Goal: Task Accomplishment & Management: Use online tool/utility

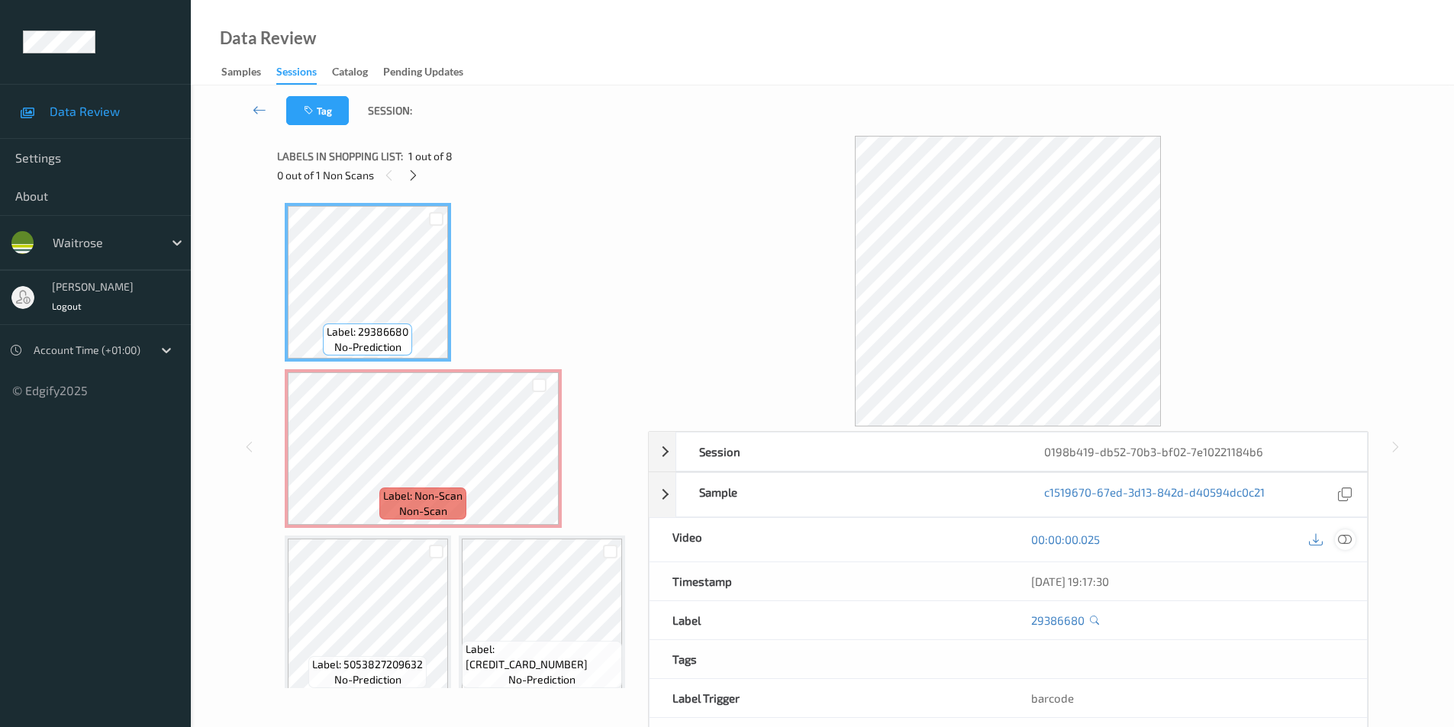
click at [1343, 545] on icon at bounding box center [1345, 540] width 14 height 14
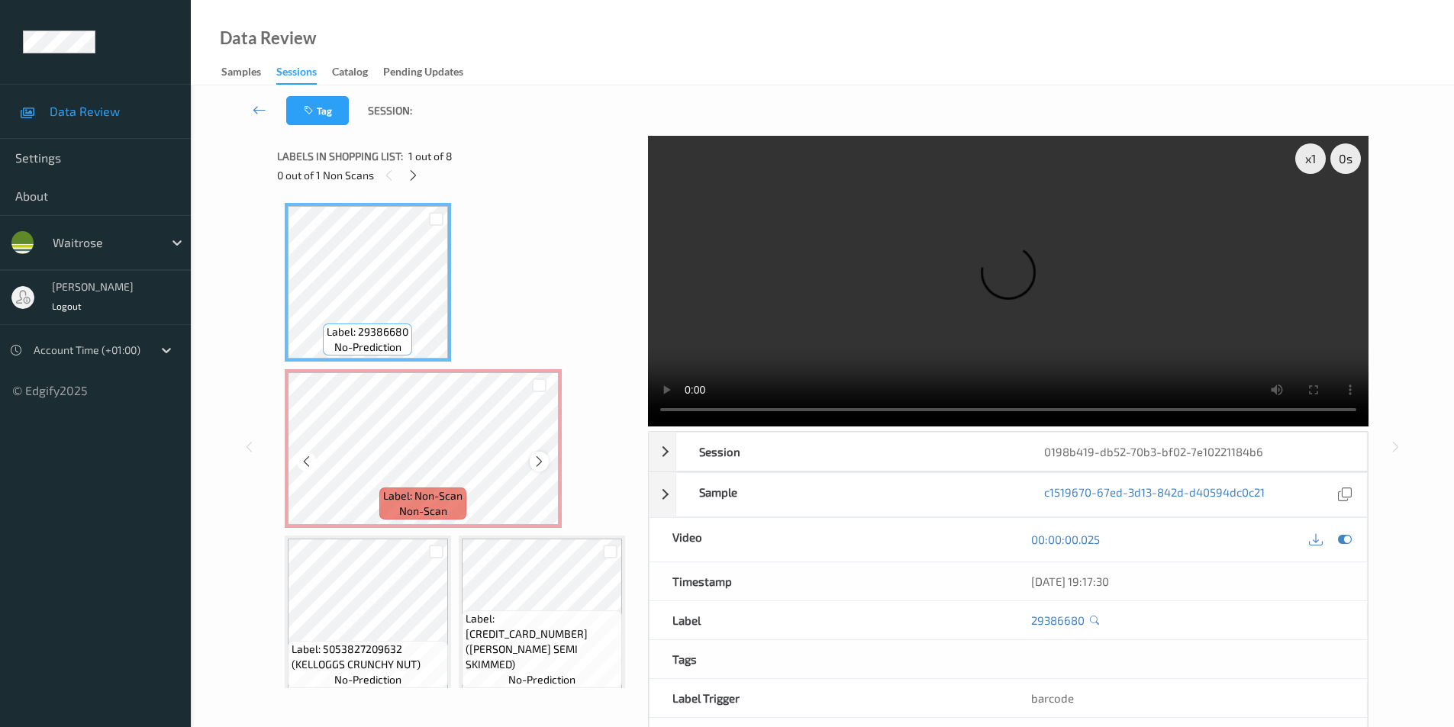
click at [540, 461] on icon at bounding box center [539, 462] width 13 height 14
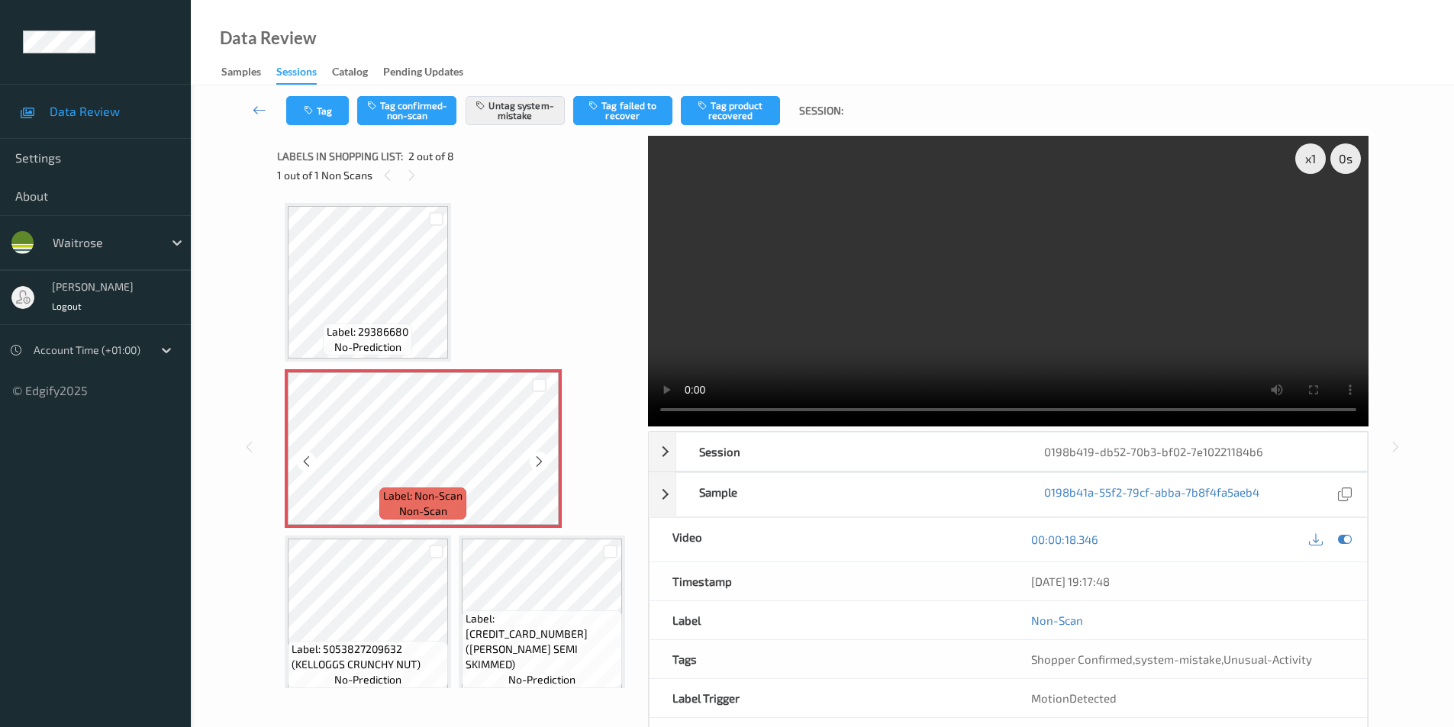
click at [540, 461] on icon at bounding box center [539, 462] width 13 height 14
click at [540, 463] on icon at bounding box center [539, 462] width 13 height 14
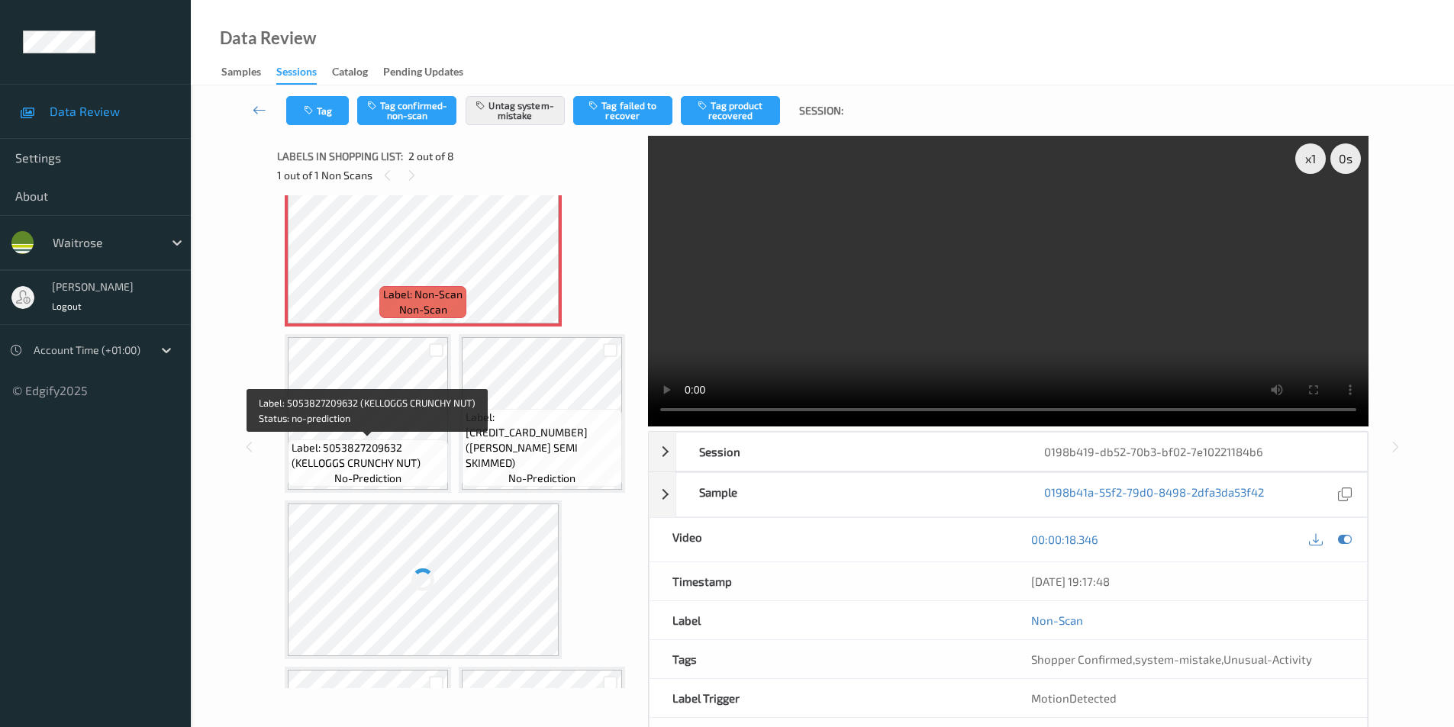
scroll to position [229, 0]
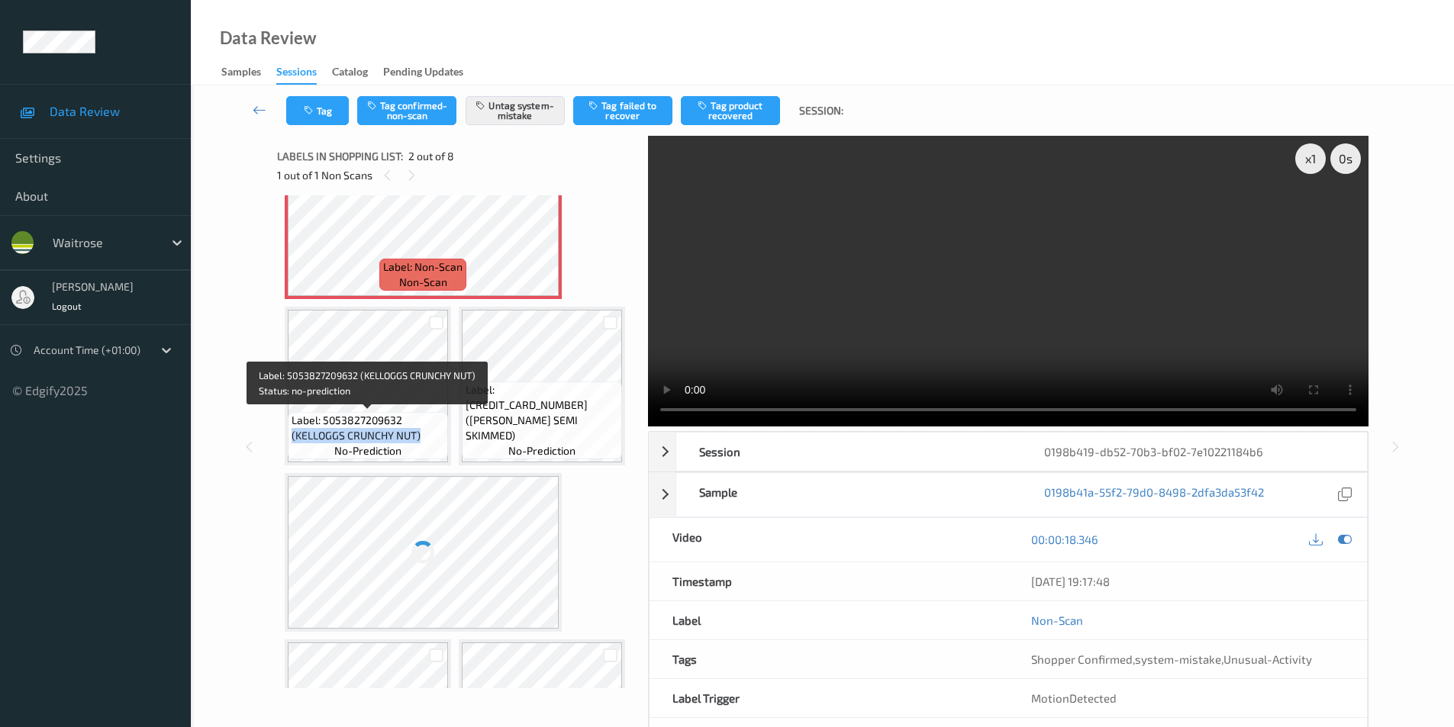
drag, startPoint x: 293, startPoint y: 434, endPoint x: 421, endPoint y: 438, distance: 127.5
click at [421, 438] on span "Label: 5053827209632 (KELLOGGS CRUNCHY NUT)" at bounding box center [368, 428] width 153 height 31
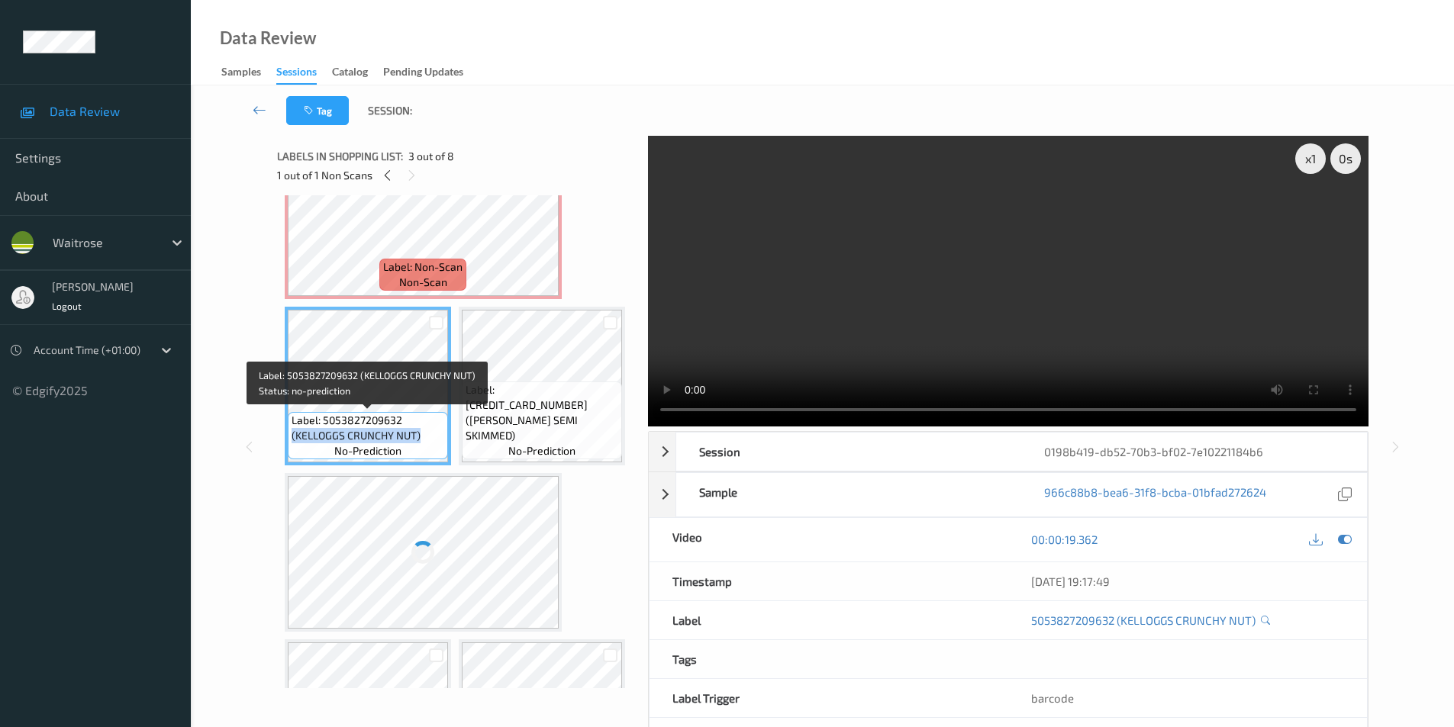
copy span "(KELLOGGS CRUNCHY NUT)"
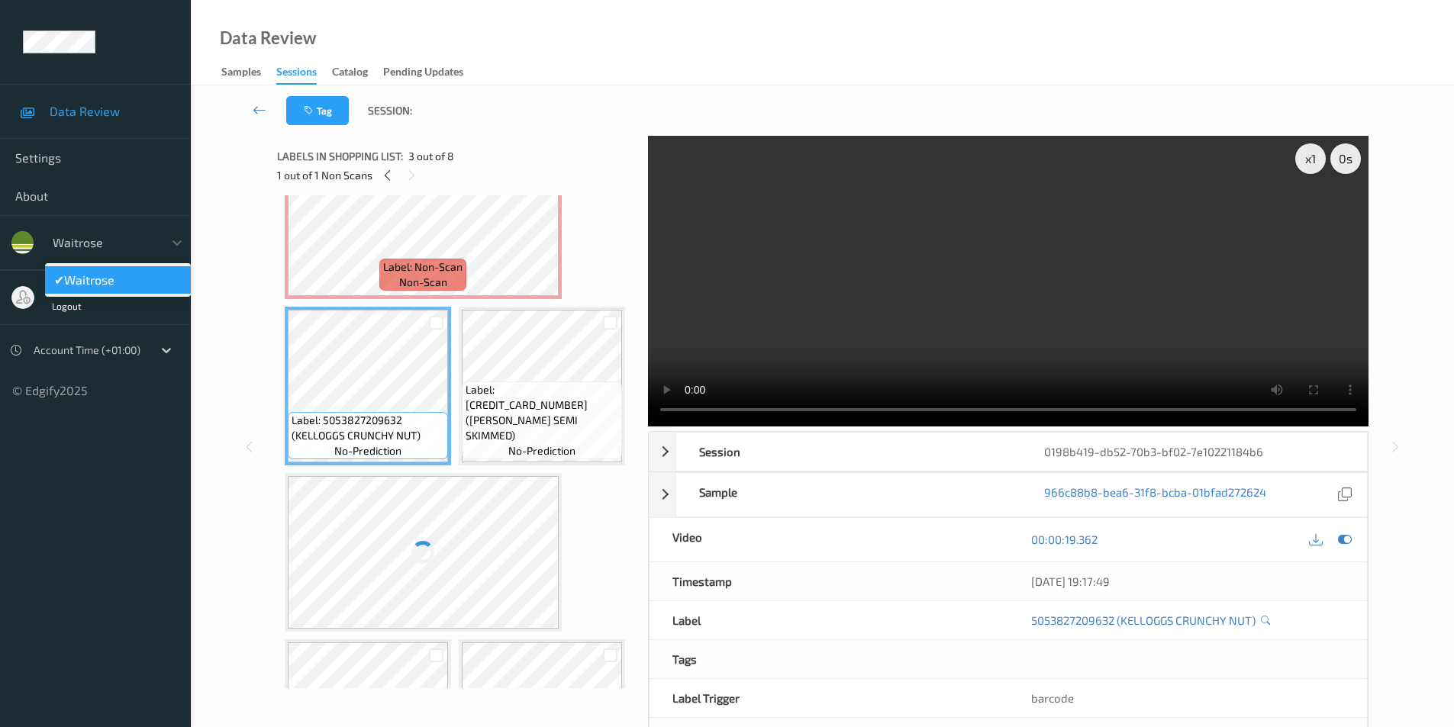
drag, startPoint x: 51, startPoint y: 241, endPoint x: 78, endPoint y: 242, distance: 26.7
click at [78, 242] on div "waitrose" at bounding box center [104, 243] width 118 height 24
click at [514, 44] on div "Data Review Samples Sessions Catalog Pending Updates" at bounding box center [822, 42] width 1263 height 85
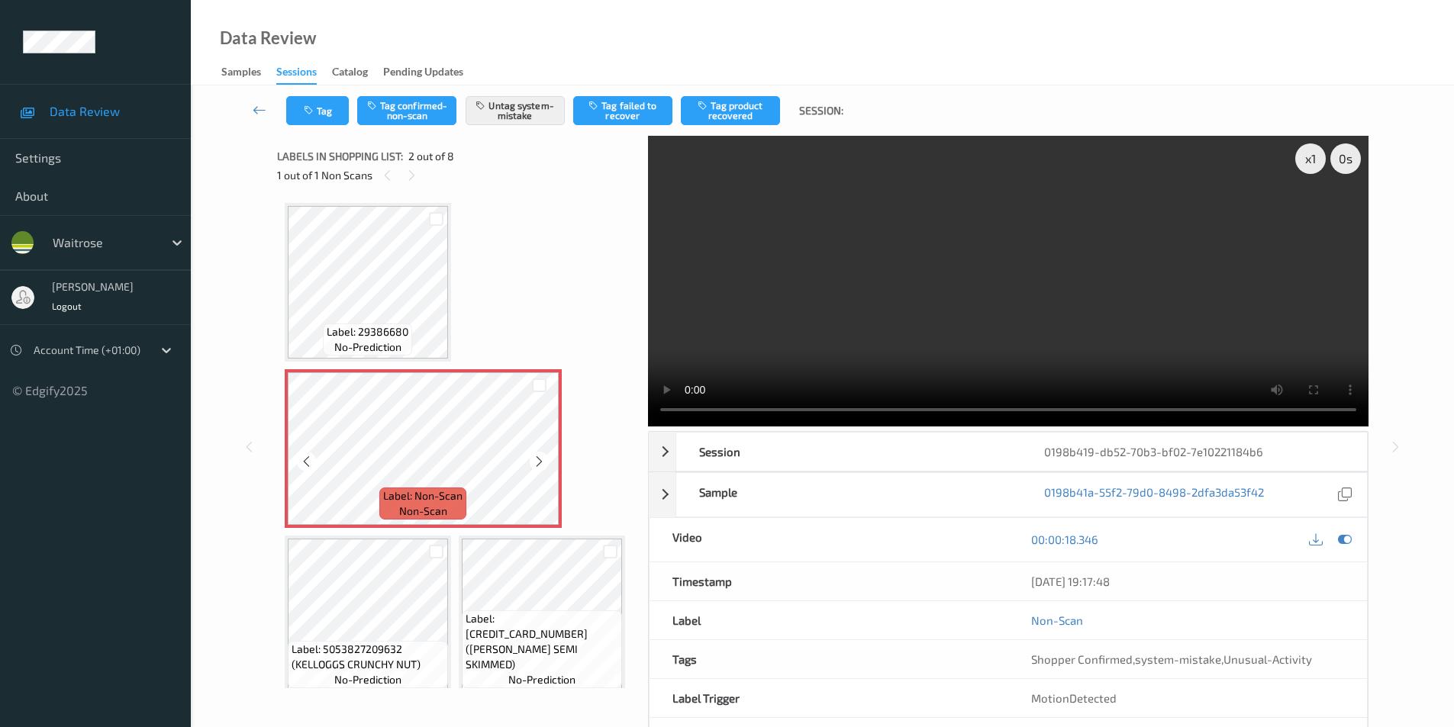
scroll to position [76, 0]
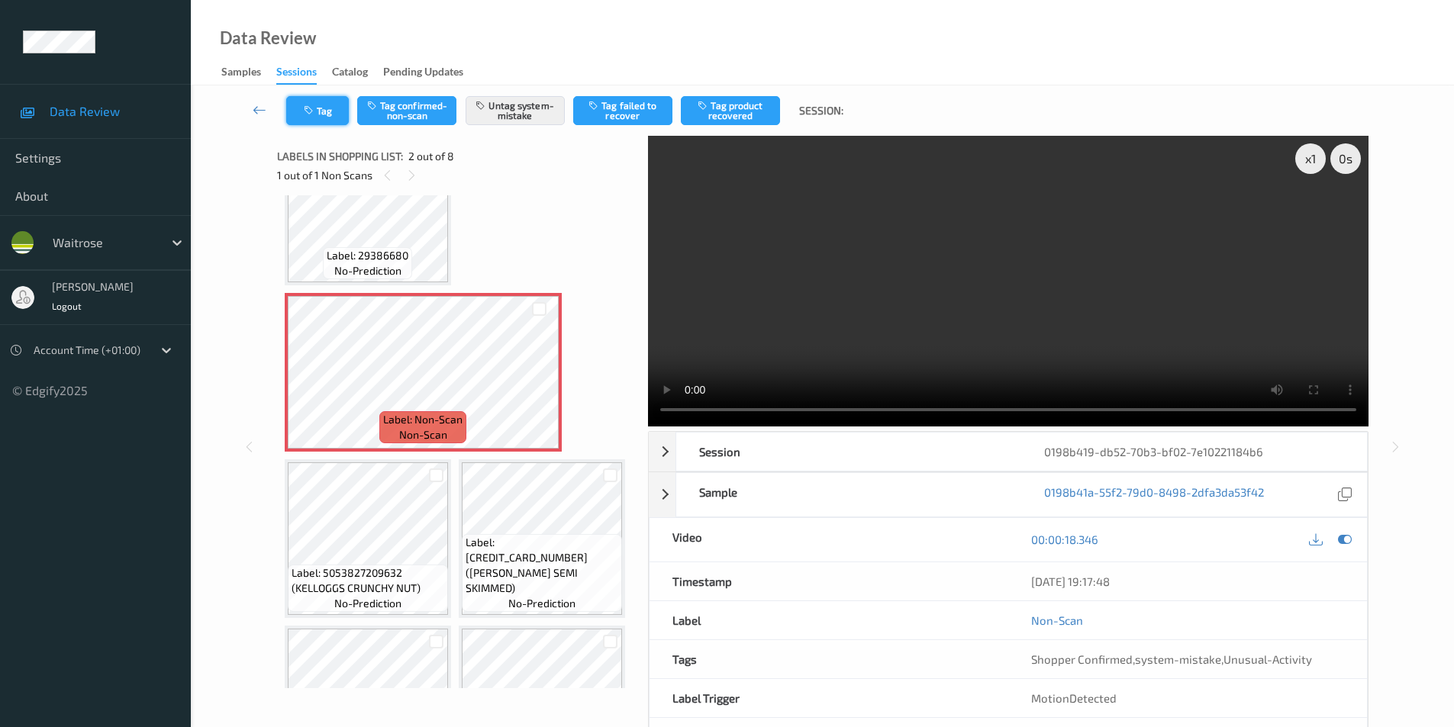
click at [333, 111] on button "Tag" at bounding box center [317, 110] width 63 height 29
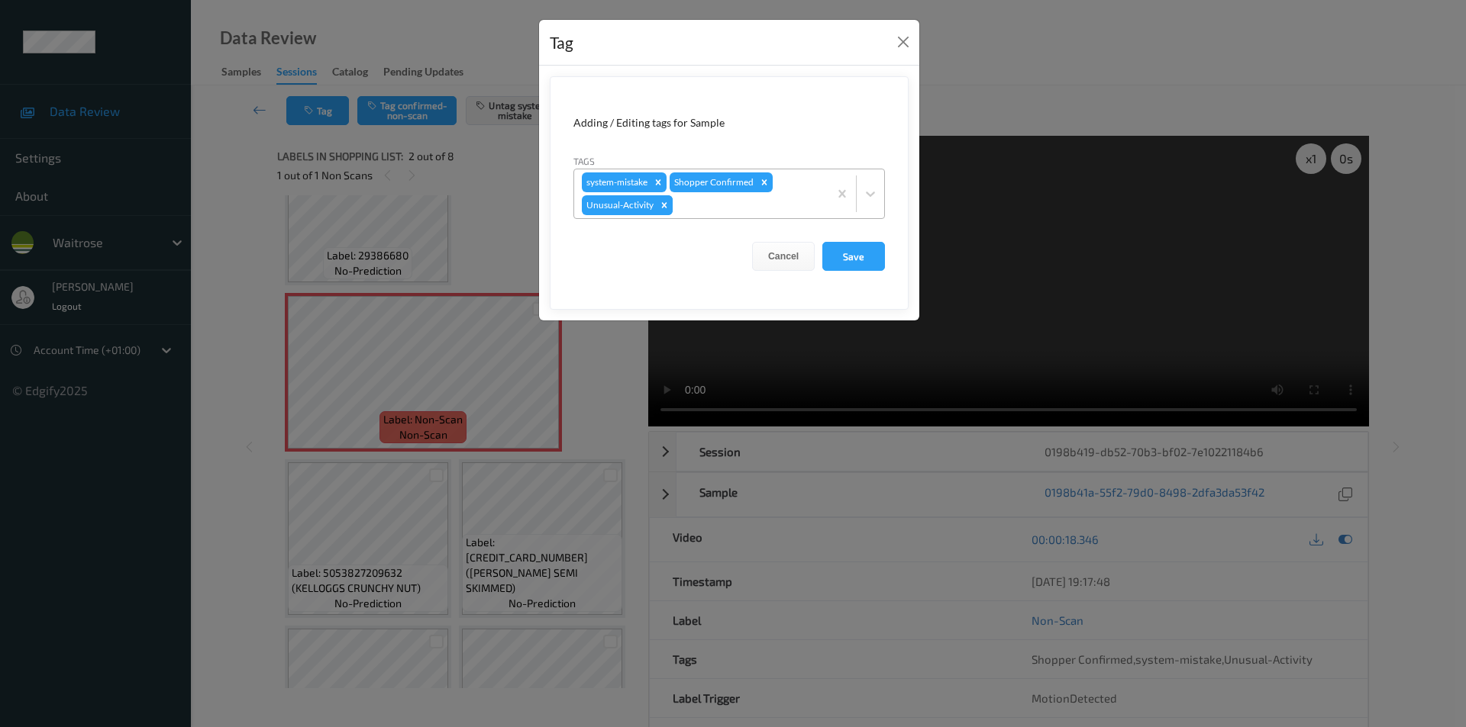
click at [662, 206] on icon "Remove Unusual-Activity" at bounding box center [664, 205] width 11 height 11
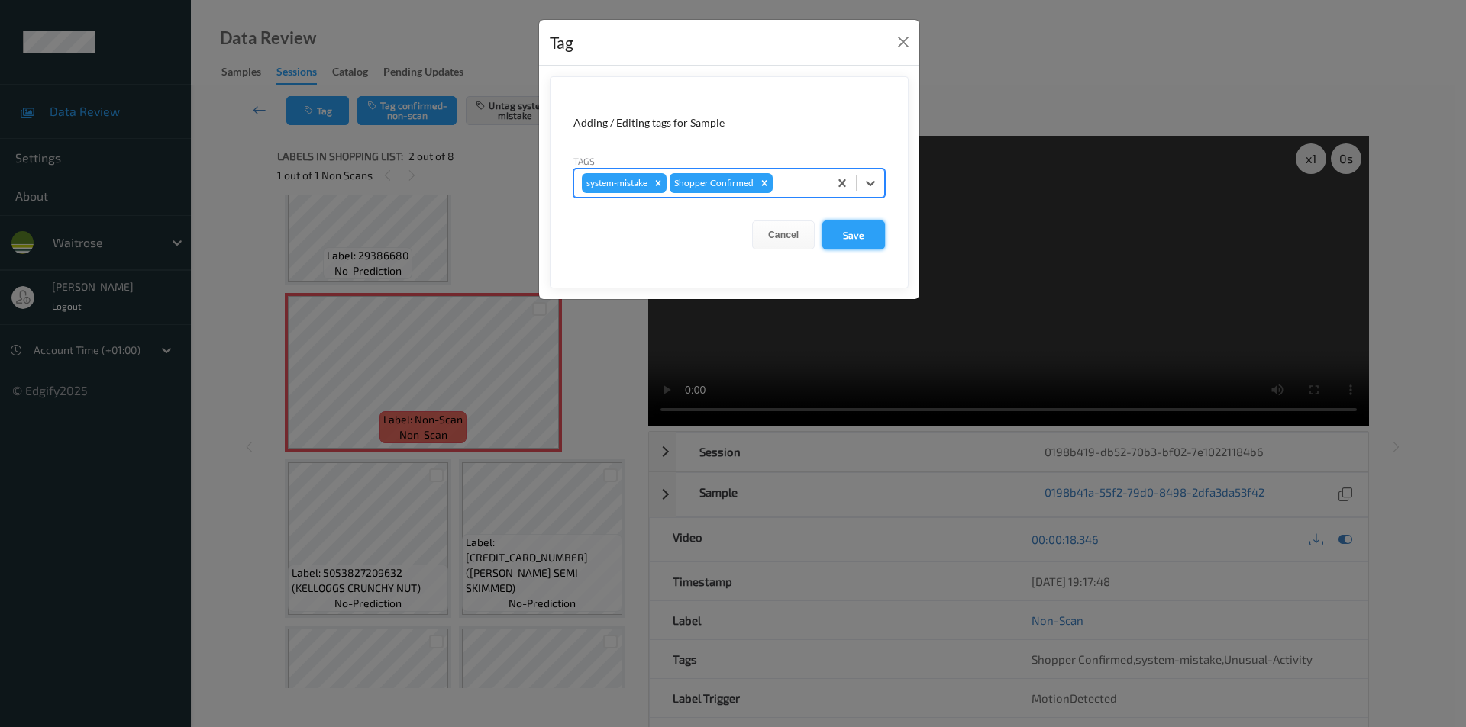
click at [853, 241] on button "Save" at bounding box center [853, 235] width 63 height 29
click at [853, 237] on button "Save" at bounding box center [853, 235] width 63 height 29
